Goal: Navigation & Orientation: Find specific page/section

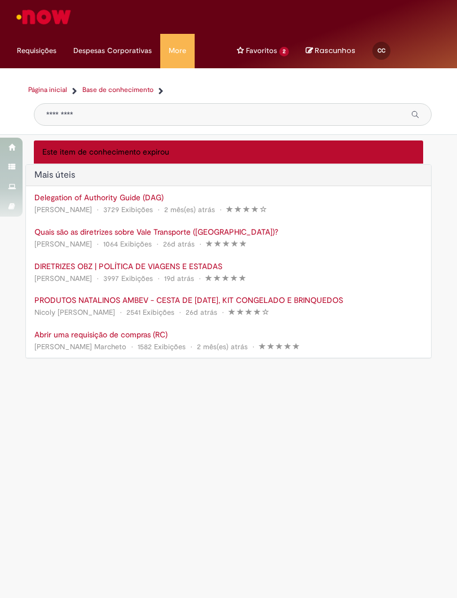
click at [0, 0] on link "Exibir Todas as Solicitações" at bounding box center [0, 0] width 0 height 0
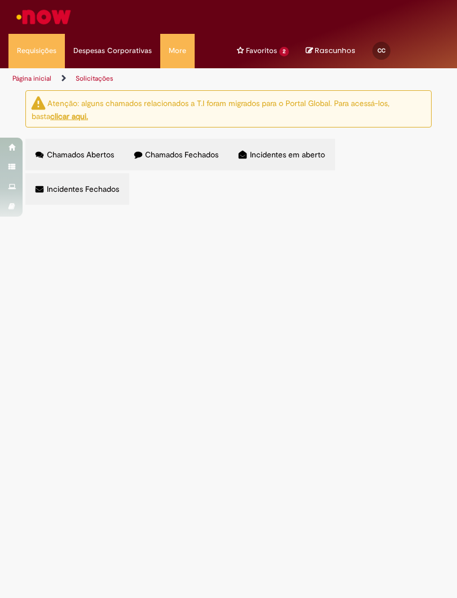
click at [16, 151] on div "Página inicial" at bounding box center [11, 148] width 23 height 20
click at [23, 152] on div "Página inicial" at bounding box center [11, 148] width 23 height 20
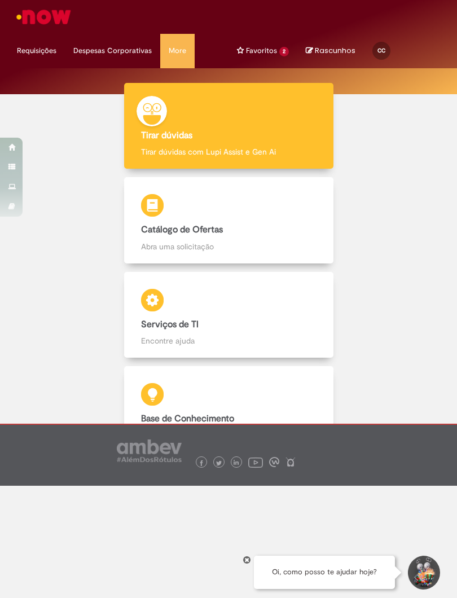
scroll to position [118, 0]
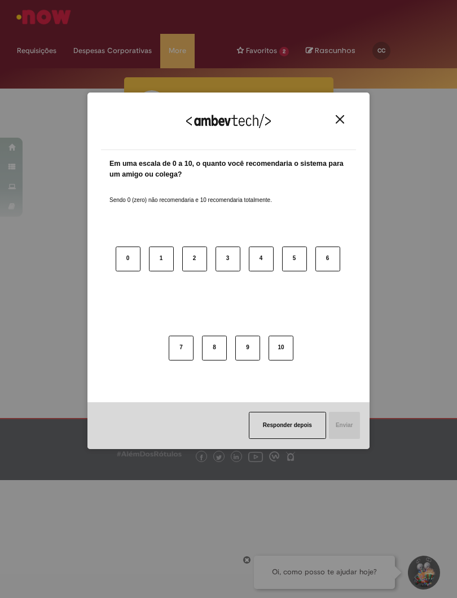
click at [337, 123] on img "Close" at bounding box center [339, 119] width 8 height 8
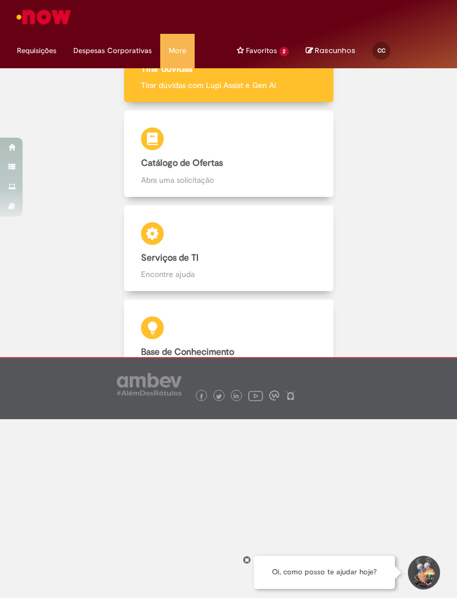
scroll to position [180, 0]
click at [277, 158] on h4 "Catálogo de Ofertas" at bounding box center [228, 163] width 175 height 10
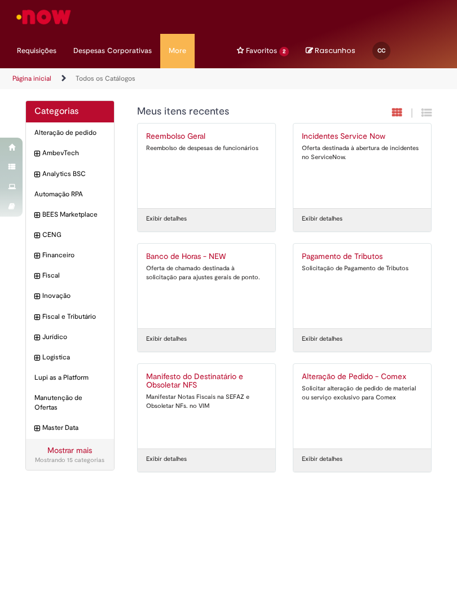
click at [3, 159] on div "Catálogo de Ofertas" at bounding box center [11, 167] width 23 height 20
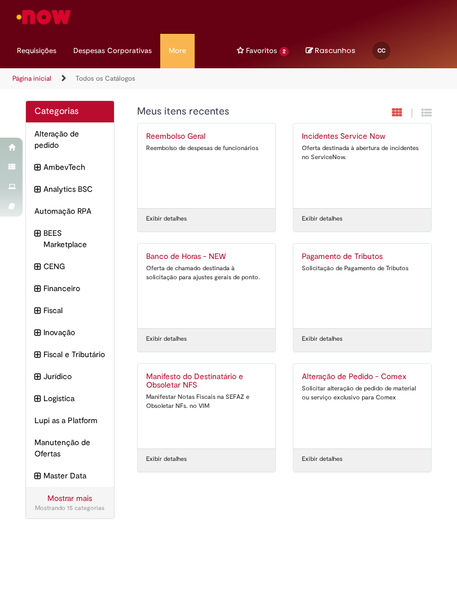
click at [2, 163] on div "Catálogo de Ofertas" at bounding box center [11, 167] width 23 height 20
click at [1, 115] on div "Categorias Alteração de pedido Itens AmbevTech Itens Analytics BSC Itens Automa…" at bounding box center [228, 315] width 457 height 430
click at [0, 0] on link "Gestão de acessos" at bounding box center [0, 0] width 0 height 0
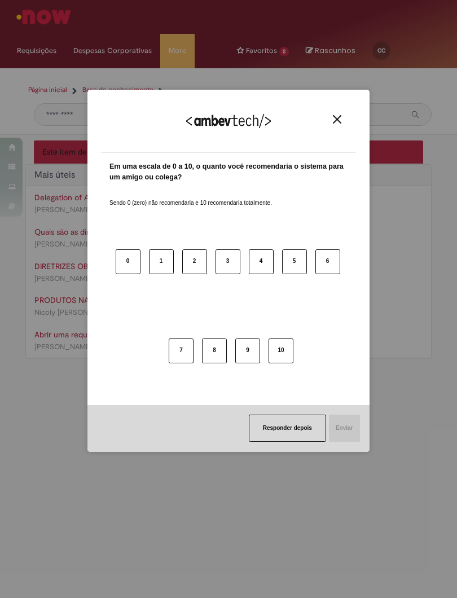
click at [340, 117] on img "Close" at bounding box center [337, 119] width 8 height 8
